Goal: Navigation & Orientation: Find specific page/section

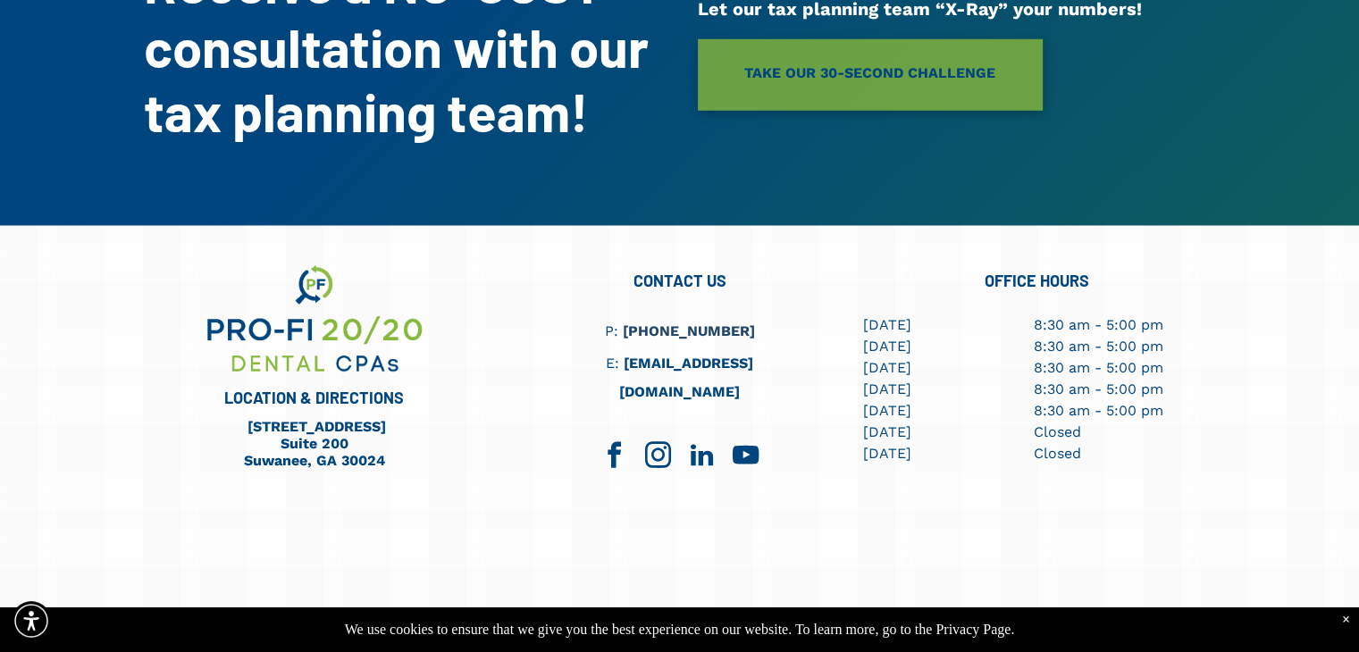
scroll to position [4883, 0]
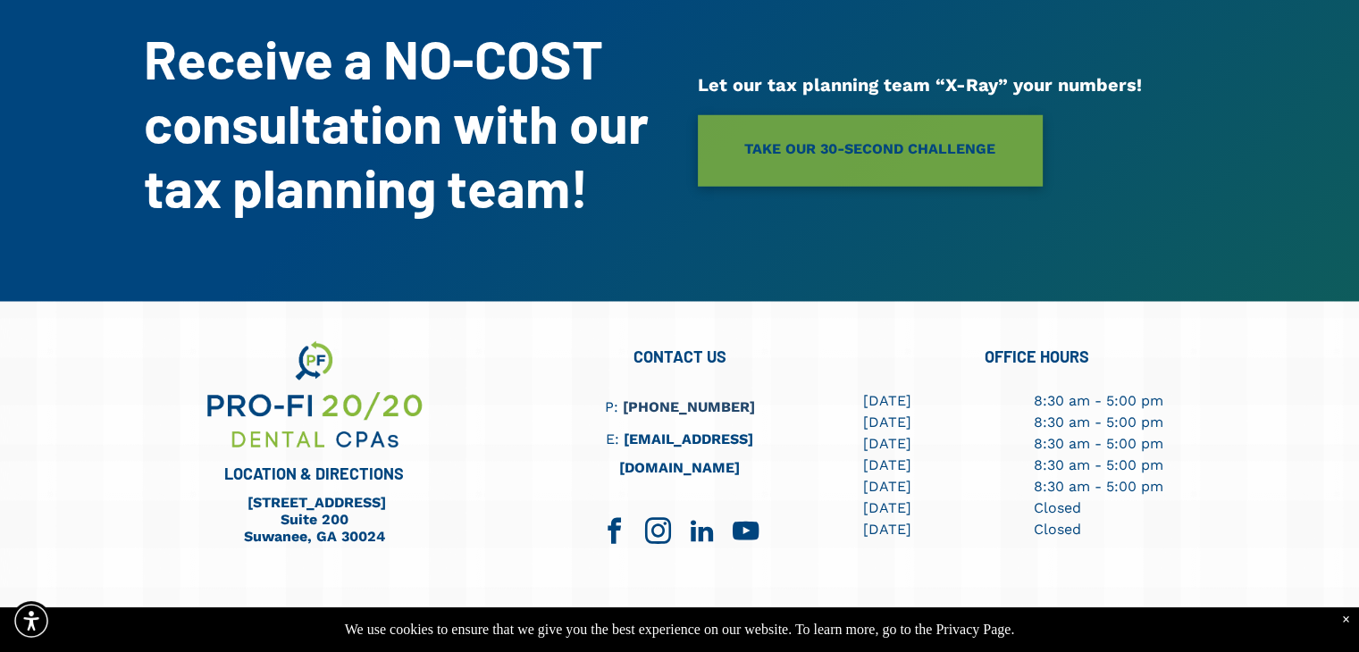
click at [1344, 618] on div "×" at bounding box center [1346, 620] width 8 height 16
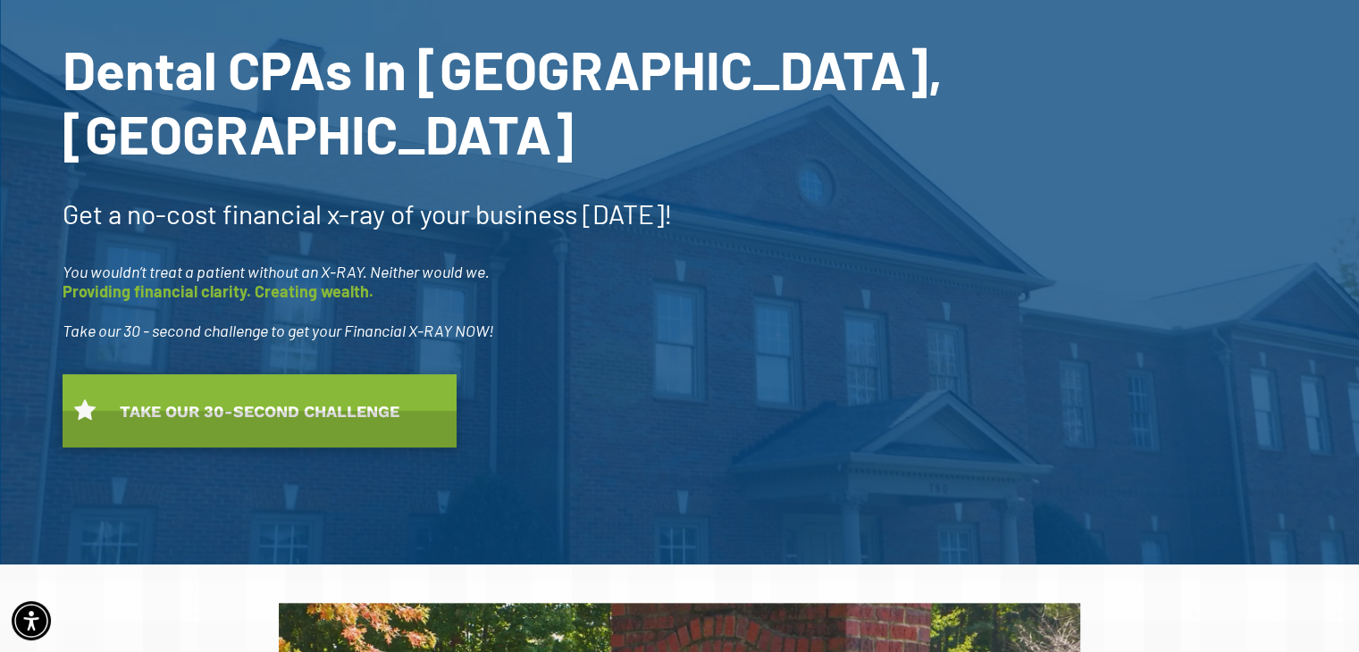
scroll to position [0, 0]
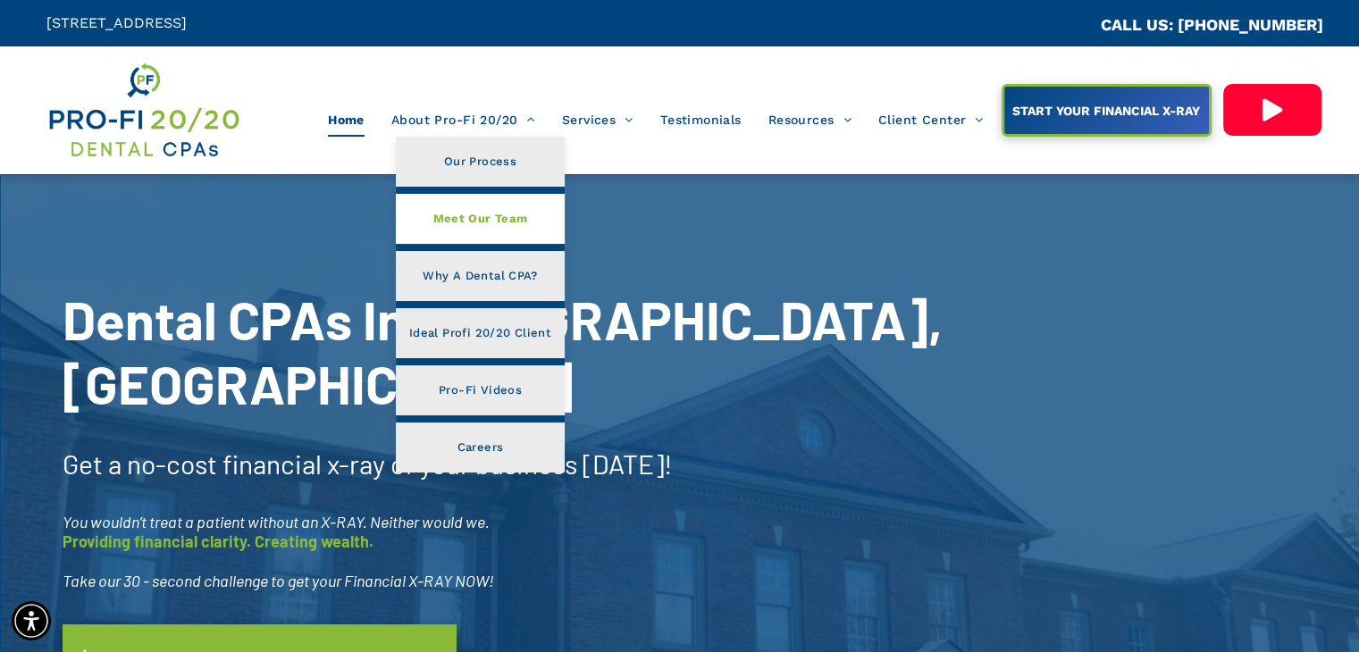
click at [486, 231] on link "Meet Our Team" at bounding box center [480, 219] width 169 height 50
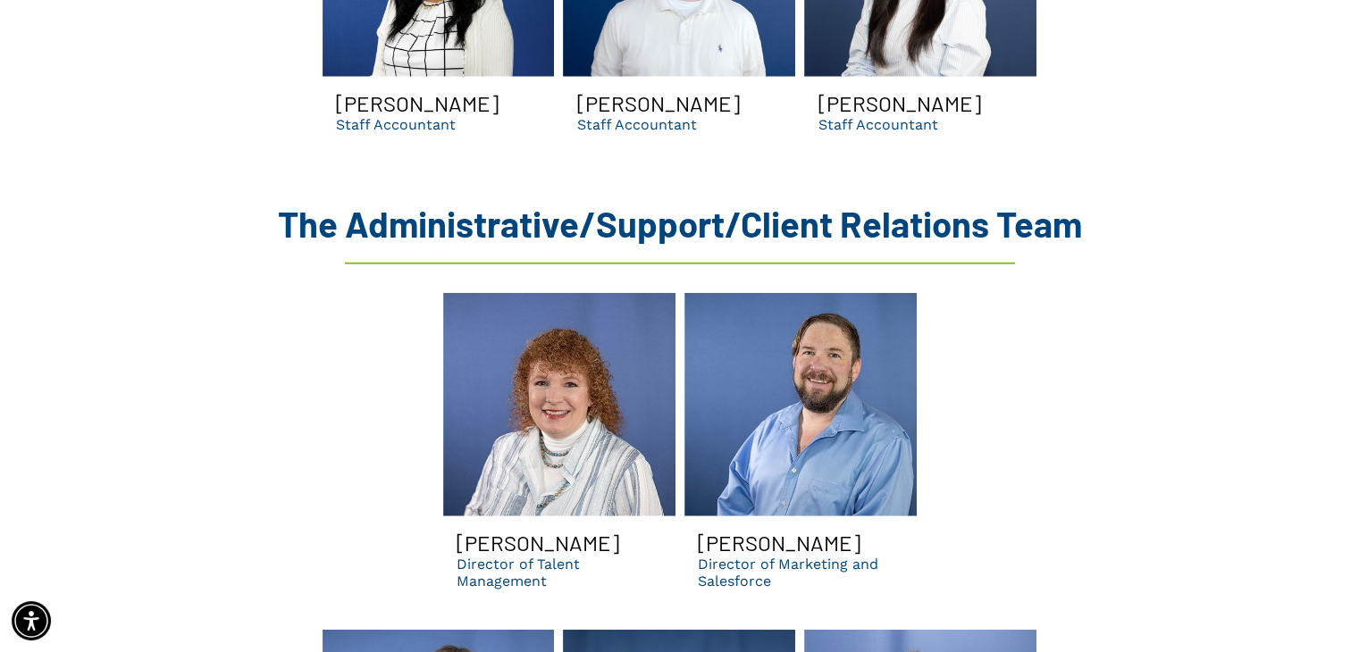
scroll to position [4639, 0]
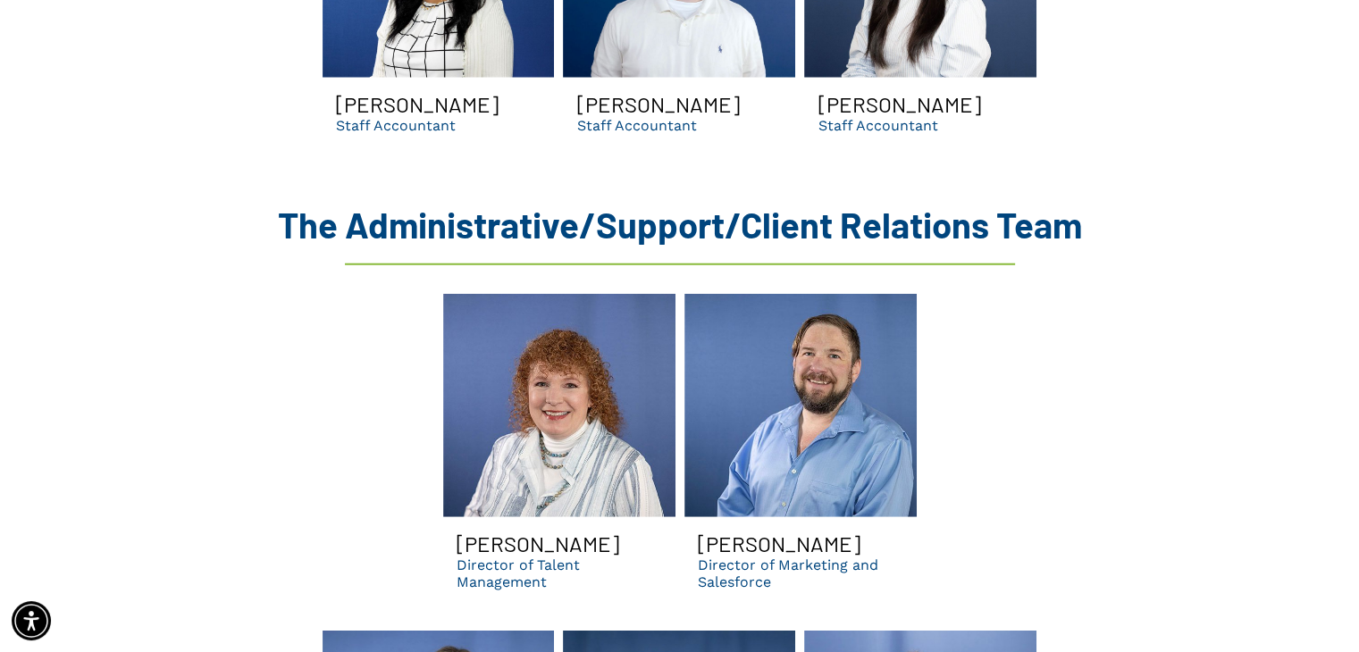
click at [826, 304] on link "A man with a beard is wearing a blue shirt and smiling." at bounding box center [801, 405] width 232 height 223
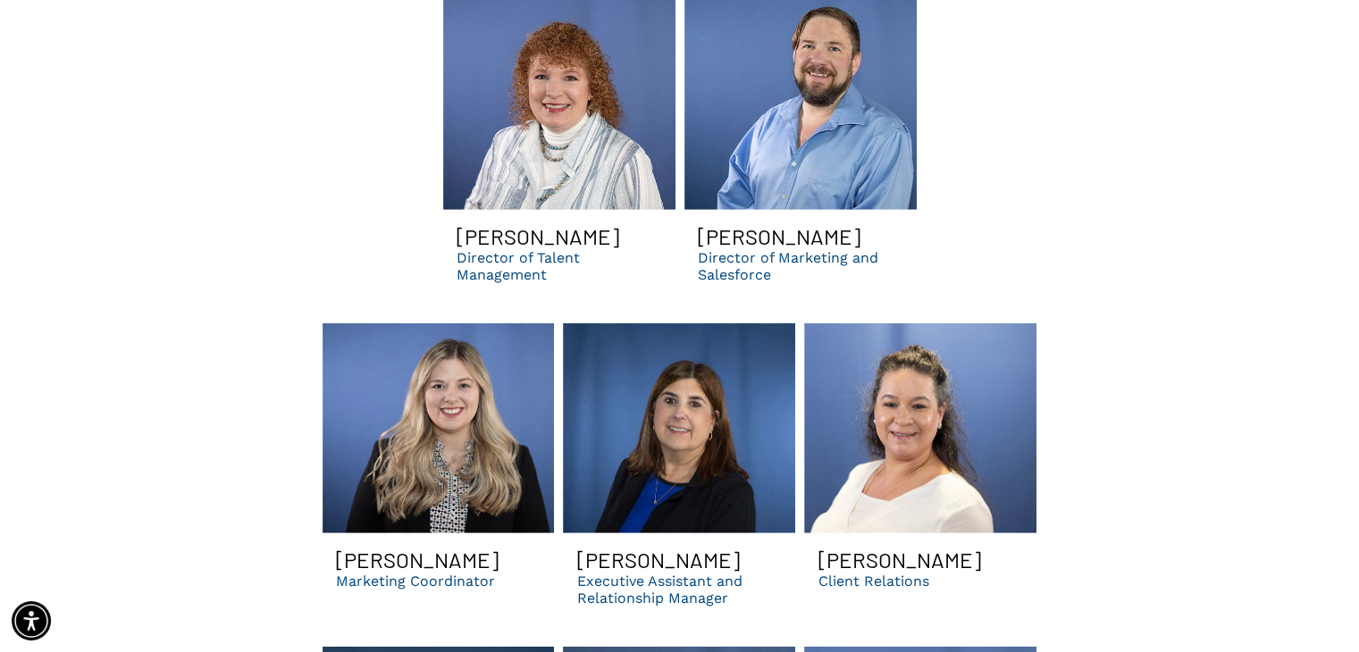
scroll to position [4948, 0]
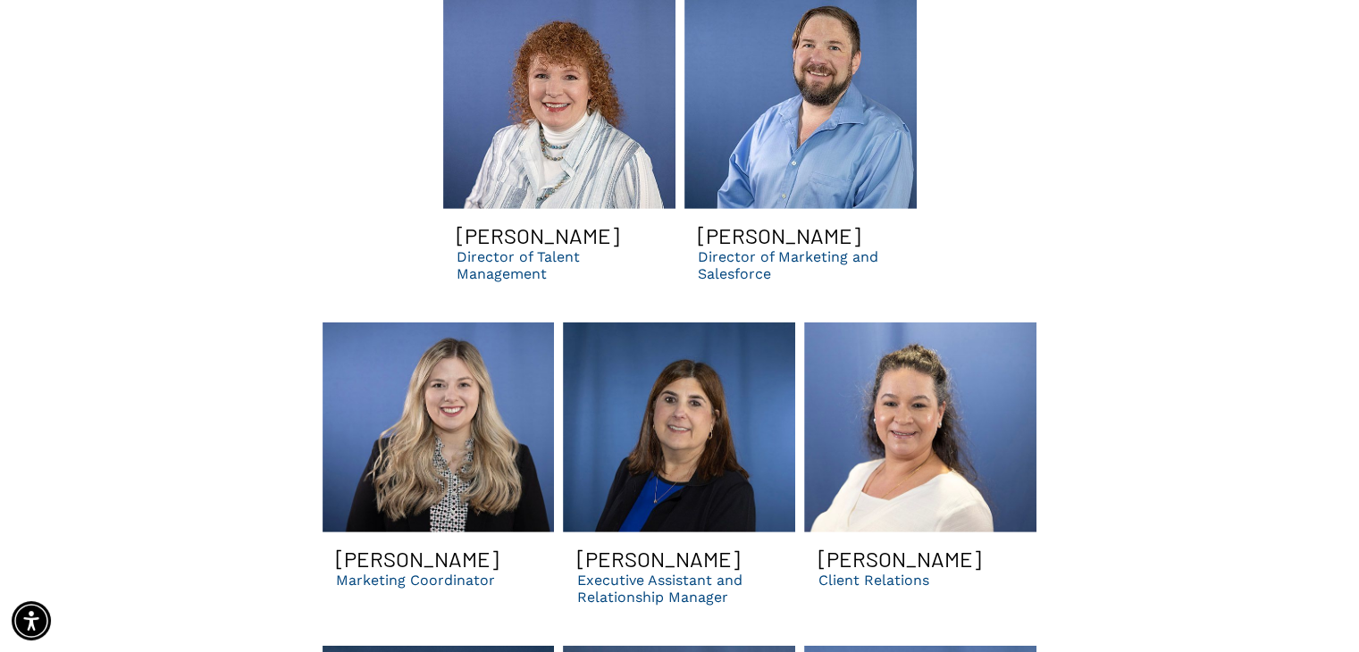
click at [418, 416] on link "A woman with red hair is smiling for the camera in front of a blue background." at bounding box center [439, 428] width 232 height 210
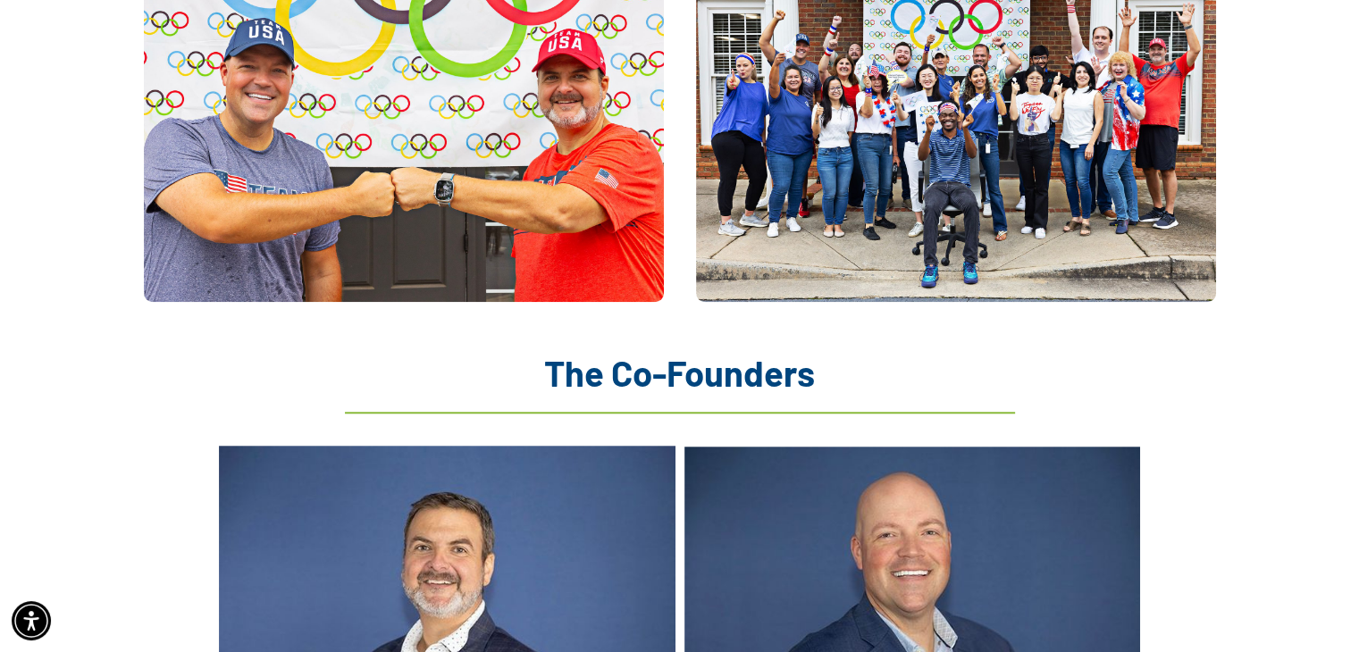
scroll to position [1439, 0]
